Goal: Transaction & Acquisition: Book appointment/travel/reservation

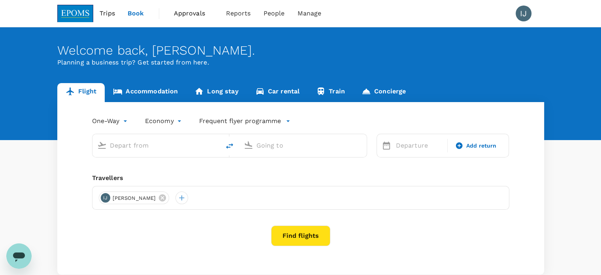
type input "Kuala Lumpur Intl (KUL)"
type input "Kota Kinabalu Intl (BKI)"
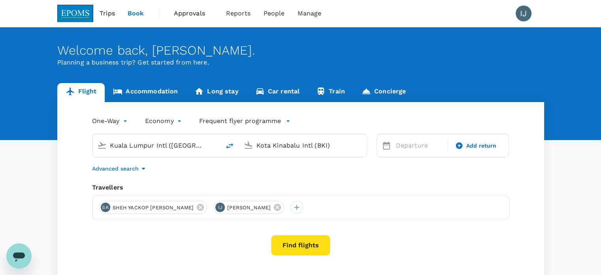
scroll to position [58, 0]
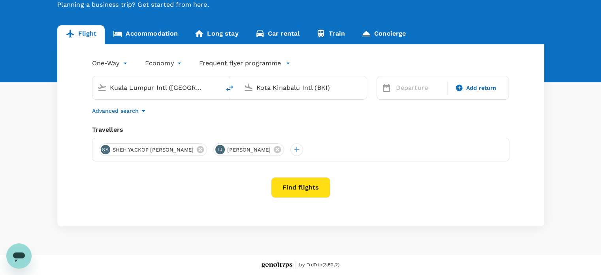
click at [240, 147] on span "ISKANDAR TONY JOVINI" at bounding box center [249, 150] width 53 height 8
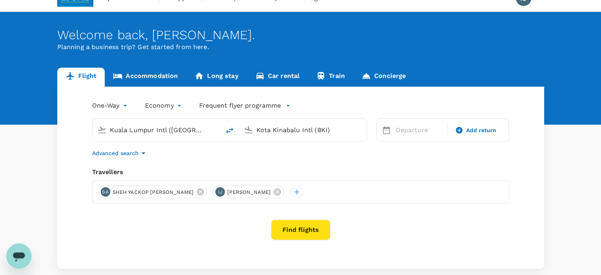
scroll to position [0, 0]
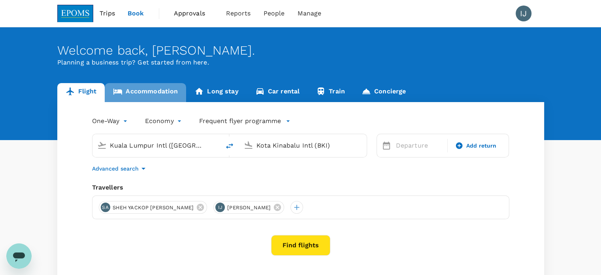
click at [149, 85] on link "Accommodation" at bounding box center [145, 92] width 81 height 19
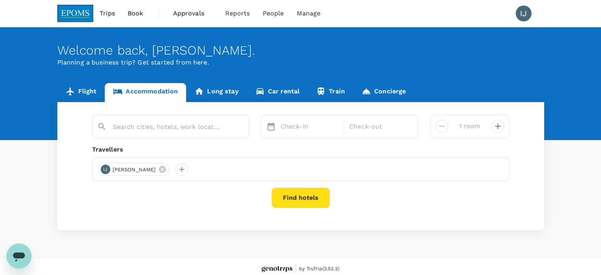
click at [237, 87] on link "Long stay" at bounding box center [216, 92] width 60 height 19
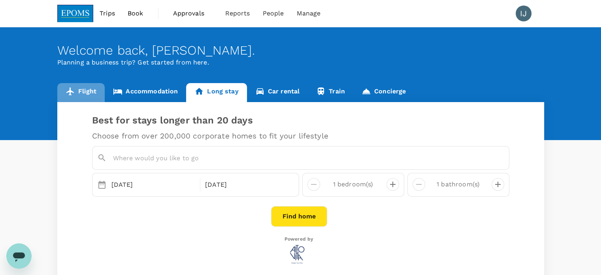
click at [85, 91] on link "Flight" at bounding box center [81, 92] width 48 height 19
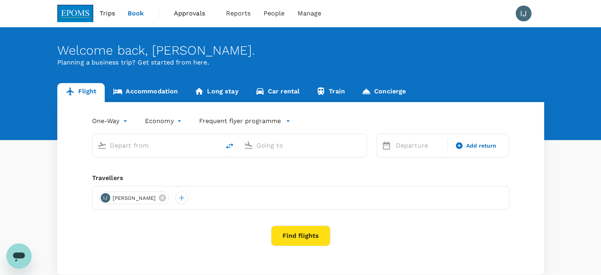
type input "Kuala Lumpur Intl (KUL)"
type input "Kota Kinabalu Intl (BKI)"
type input "Kuala Lumpur Intl (KUL)"
type input "Kota Kinabalu Intl (BKI)"
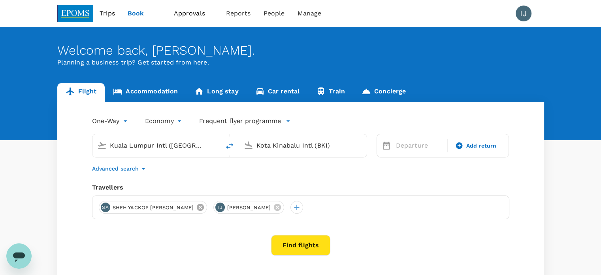
click at [196, 207] on icon at bounding box center [200, 207] width 9 height 9
click at [307, 247] on button "Find flights" at bounding box center [300, 245] width 59 height 21
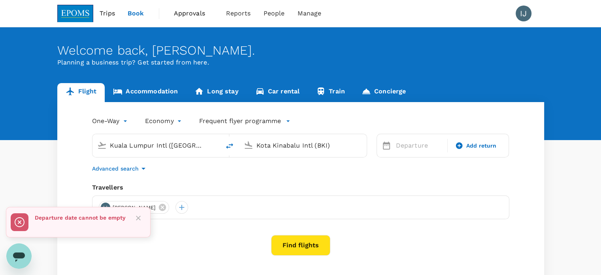
click at [192, 15] on span "Approvals" at bounding box center [194, 13] width 40 height 9
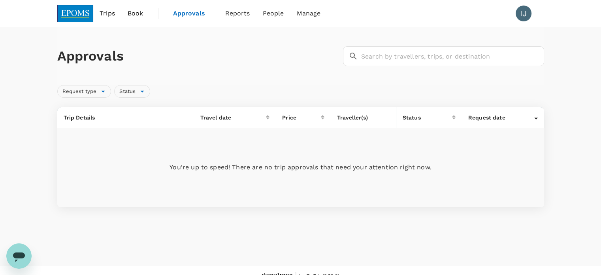
click at [103, 12] on span "Trips" at bounding box center [107, 13] width 15 height 9
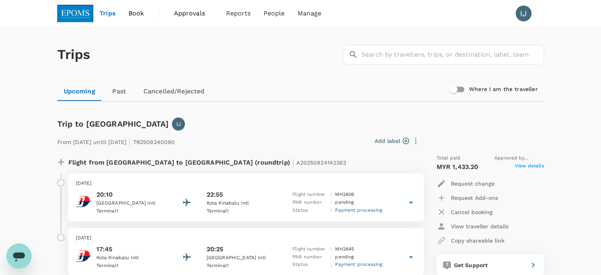
scroll to position [79, 0]
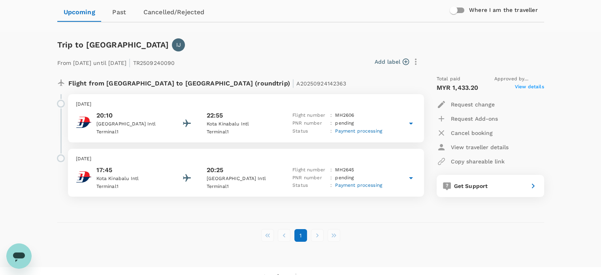
click at [409, 177] on icon at bounding box center [410, 177] width 9 height 9
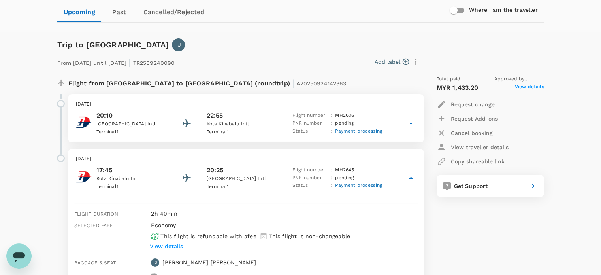
click at [408, 124] on icon at bounding box center [410, 123] width 9 height 9
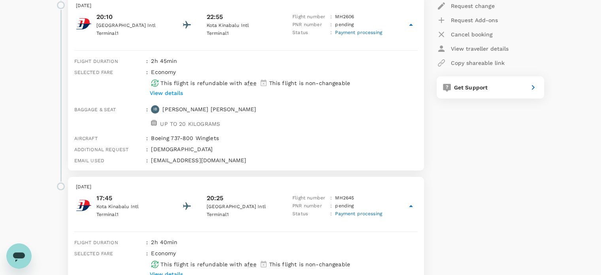
scroll to position [147, 0]
